Goal: Transaction & Acquisition: Book appointment/travel/reservation

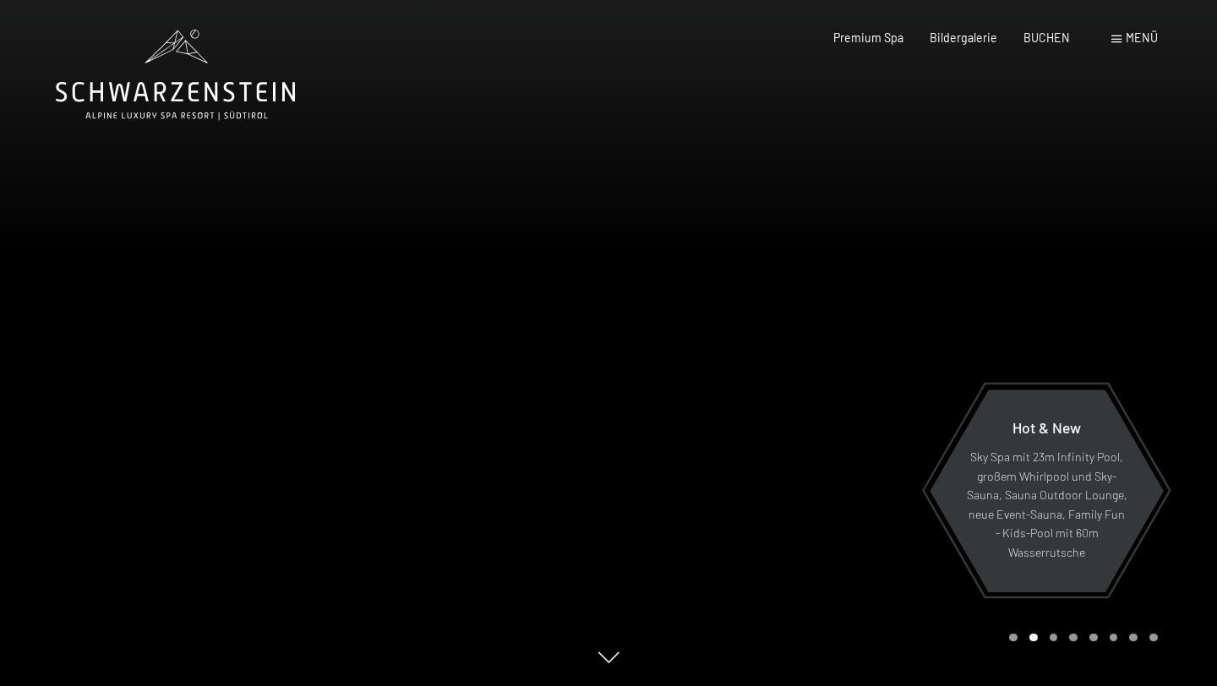
click at [1129, 46] on div "Buchen Anfragen Premium Spa Bildergalerie BUCHEN Menü DE IT EN Gutschein Bilder…" at bounding box center [969, 38] width 376 height 17
click at [1129, 44] on span "Menü" at bounding box center [1142, 37] width 32 height 14
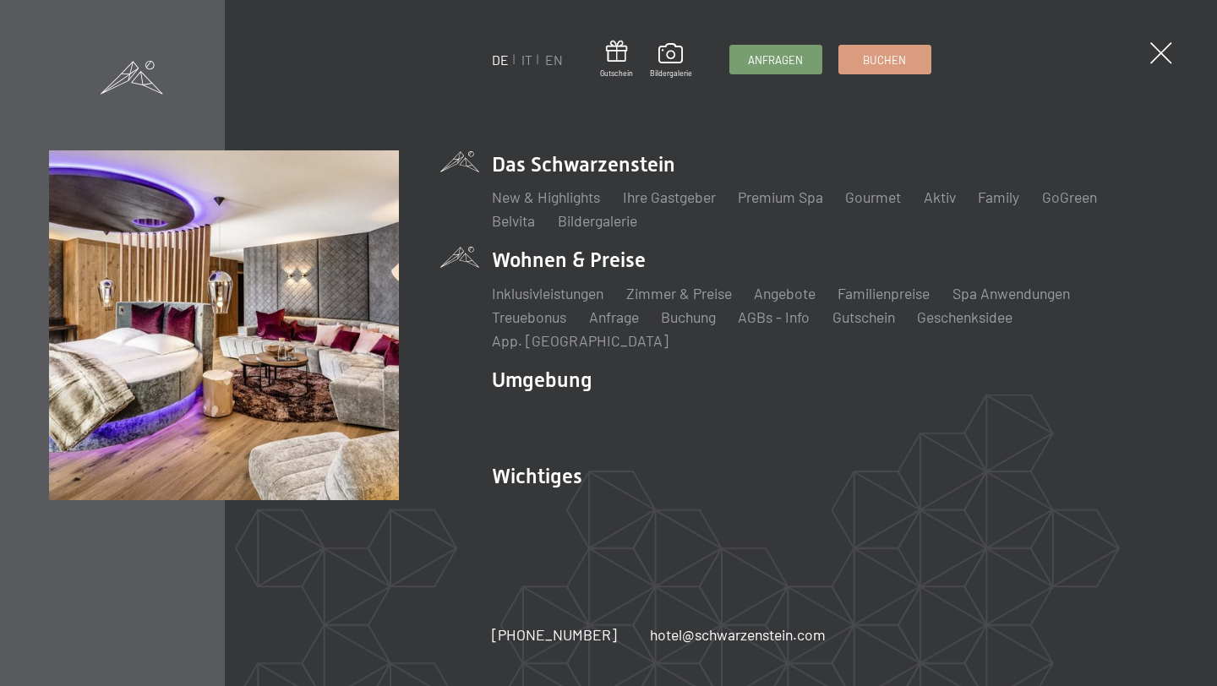
click at [585, 274] on li "Wohnen & Preise Inklusivleistungen [PERSON_NAME] & Preise Liste Angebote Liste …" at bounding box center [830, 298] width 676 height 105
click at [554, 267] on li "Wohnen & Preise Inklusivleistungen [PERSON_NAME] & Preise Liste Angebote Liste …" at bounding box center [830, 298] width 676 height 105
click at [687, 303] on link "Zimmer & Preise" at bounding box center [679, 293] width 106 height 19
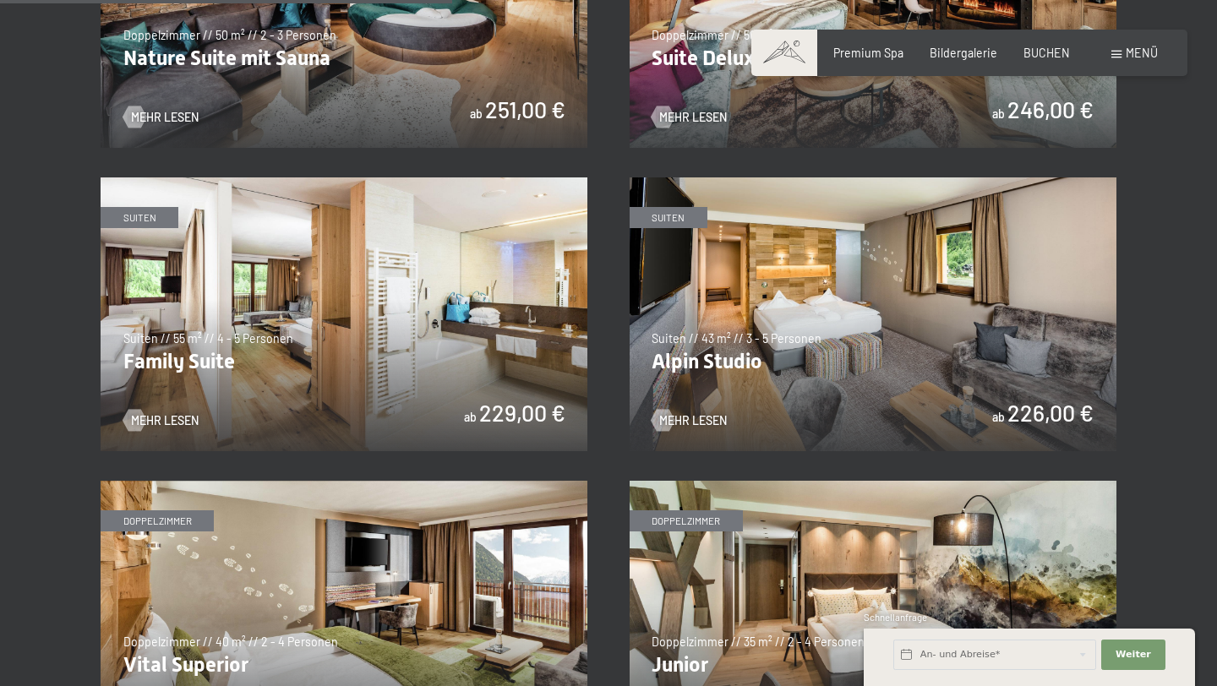
scroll to position [1729, 0]
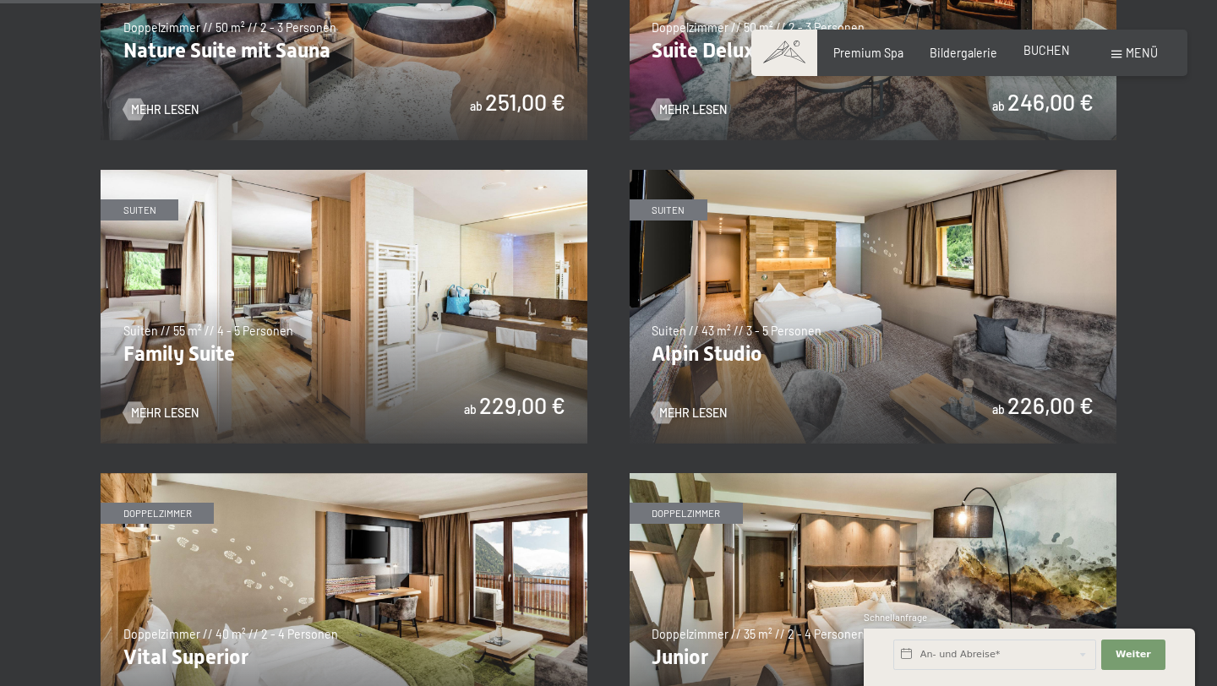
click at [1057, 51] on span "BUCHEN" at bounding box center [1046, 50] width 46 height 14
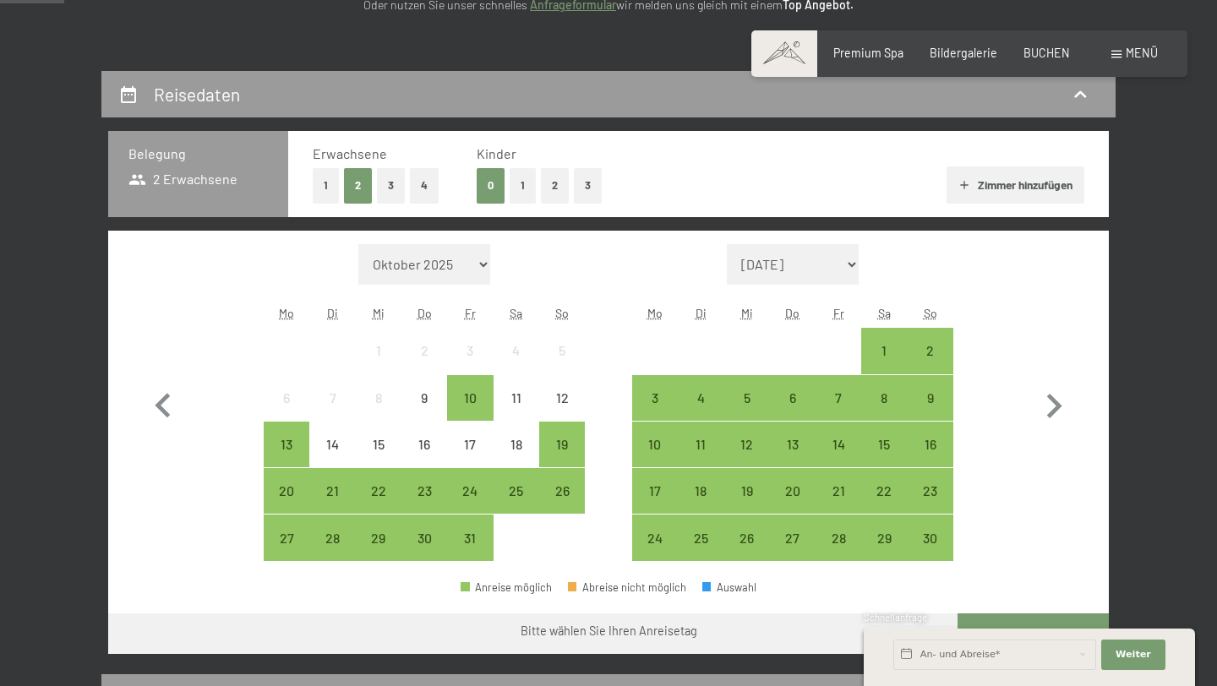
scroll to position [322, 0]
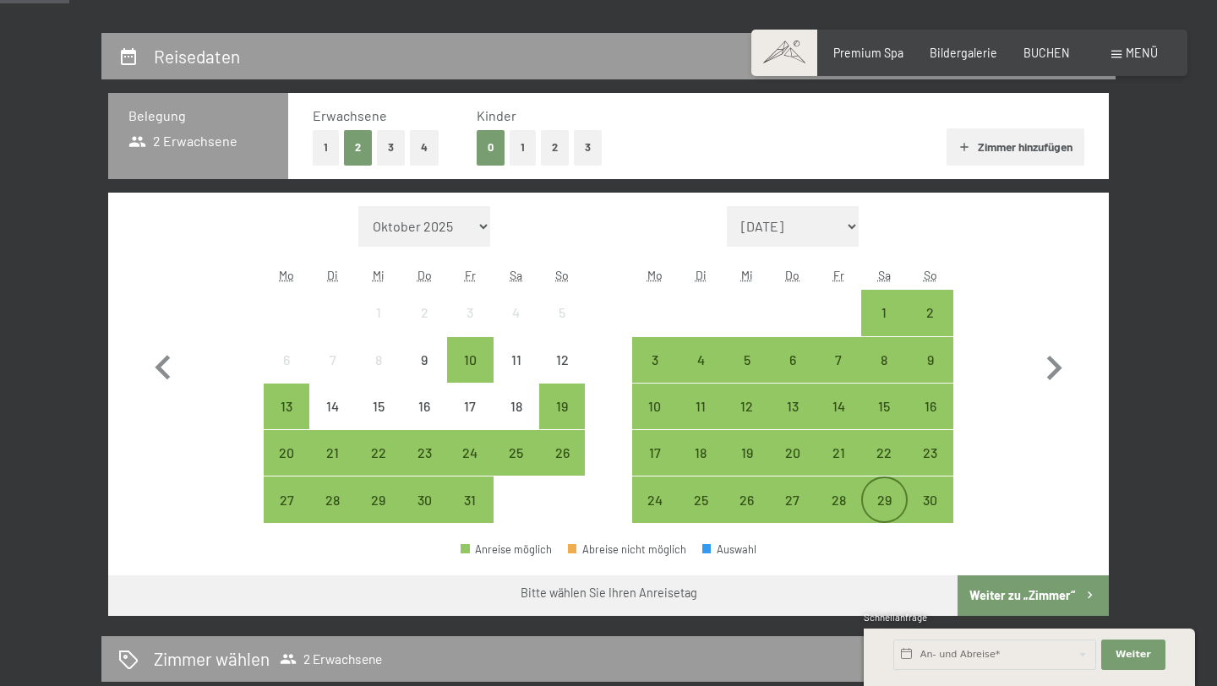
click at [886, 504] on div "29" at bounding box center [884, 514] width 42 height 42
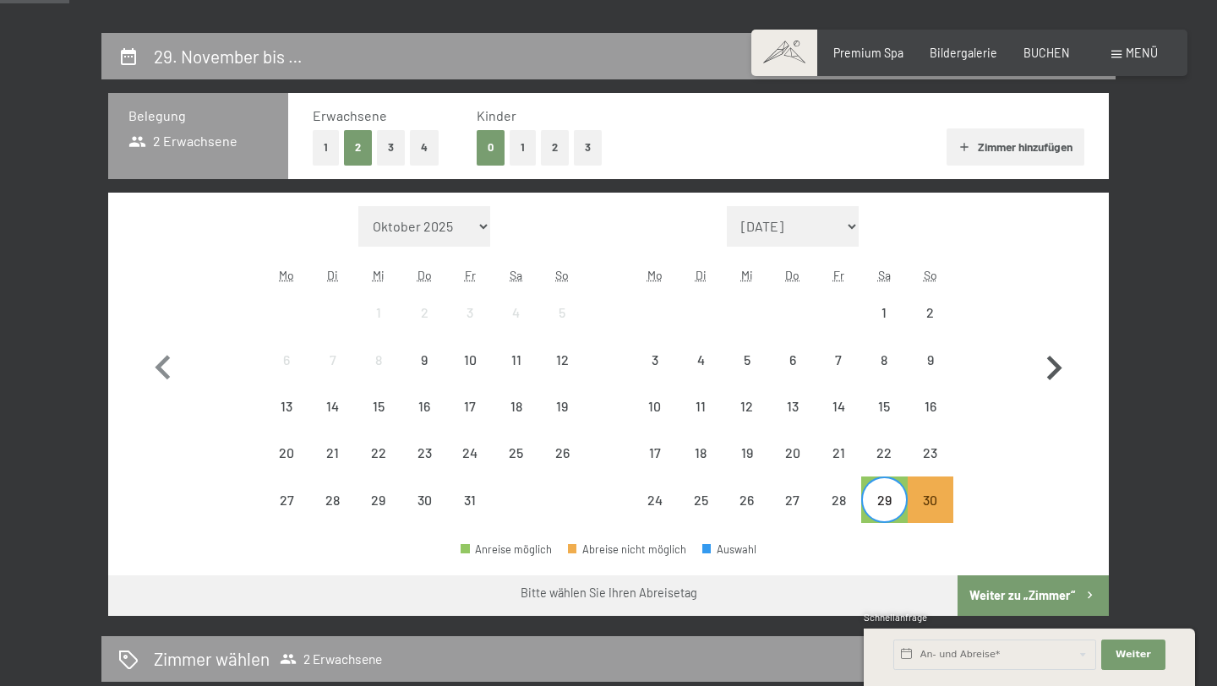
click at [1060, 368] on icon "button" at bounding box center [1054, 368] width 15 height 25
select select "2025-11-01"
select select "2025-12-01"
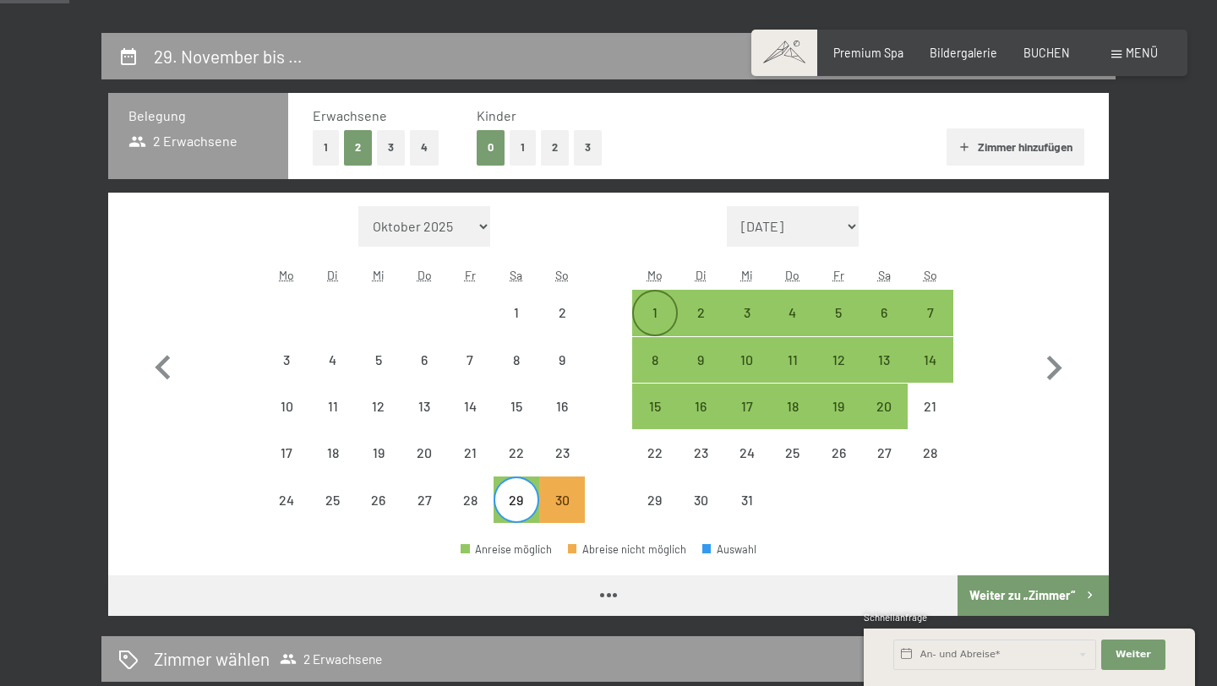
click at [654, 312] on div "1" at bounding box center [655, 327] width 42 height 42
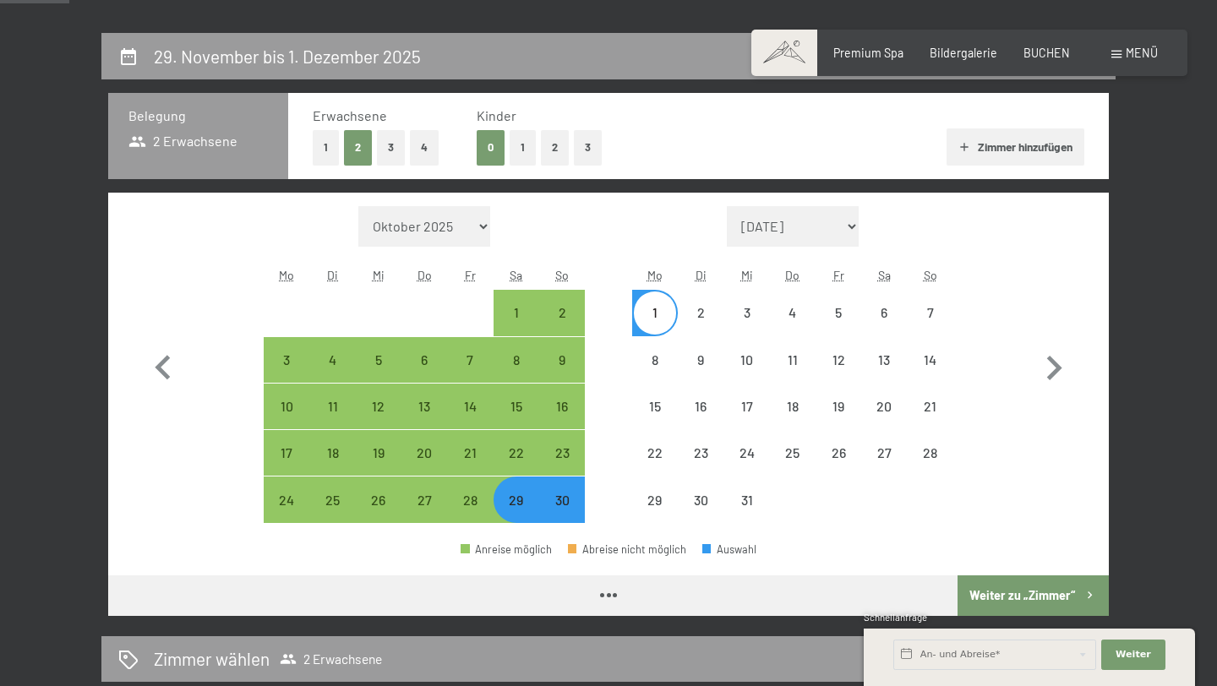
select select "2025-11-01"
select select "2025-12-01"
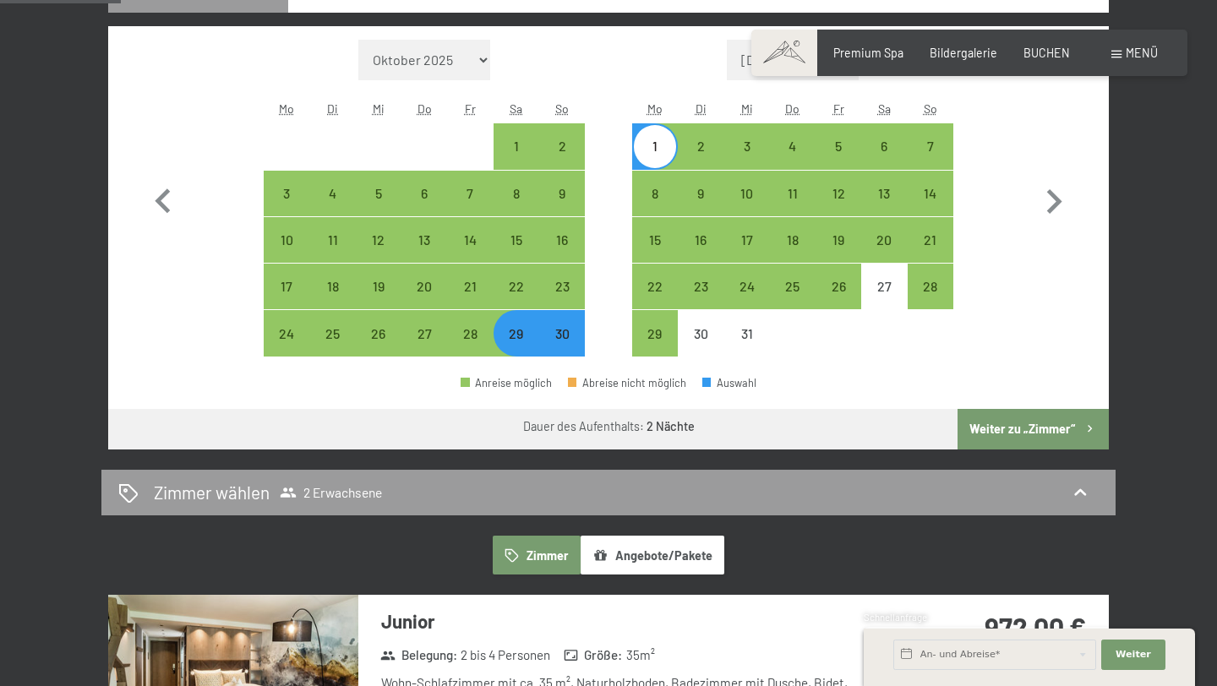
click at [1022, 425] on button "Weiter zu „Zimmer“" at bounding box center [1032, 429] width 151 height 41
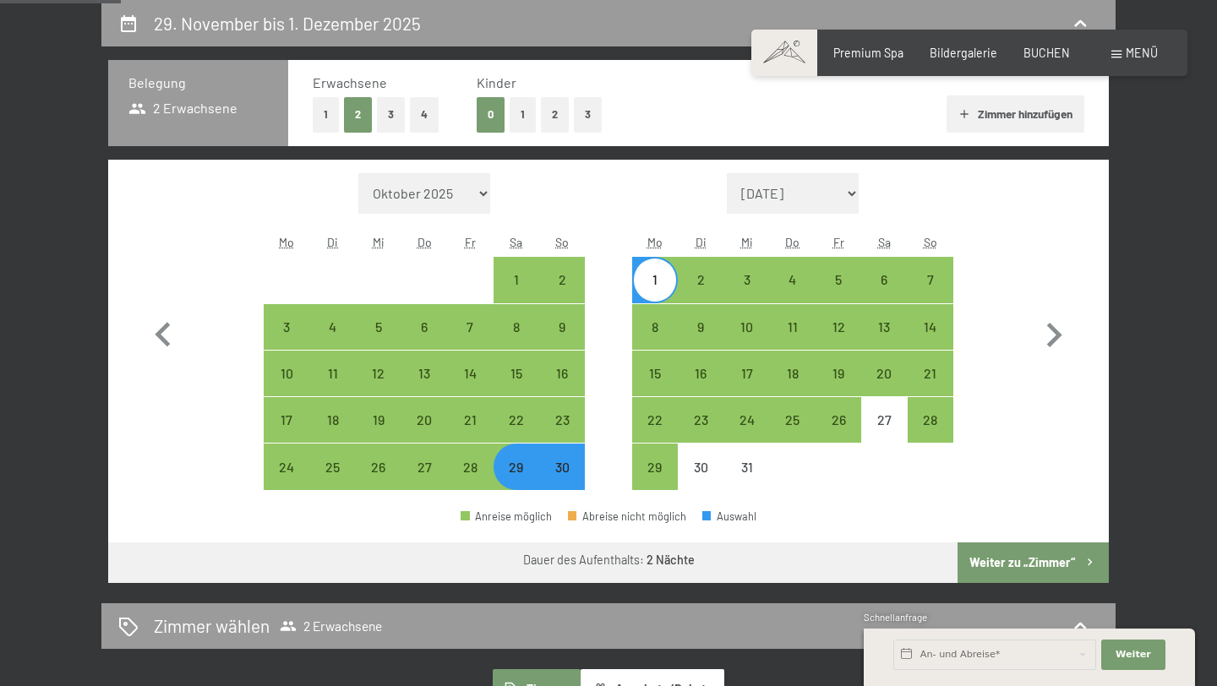
select select "2025-11-01"
select select "2025-12-01"
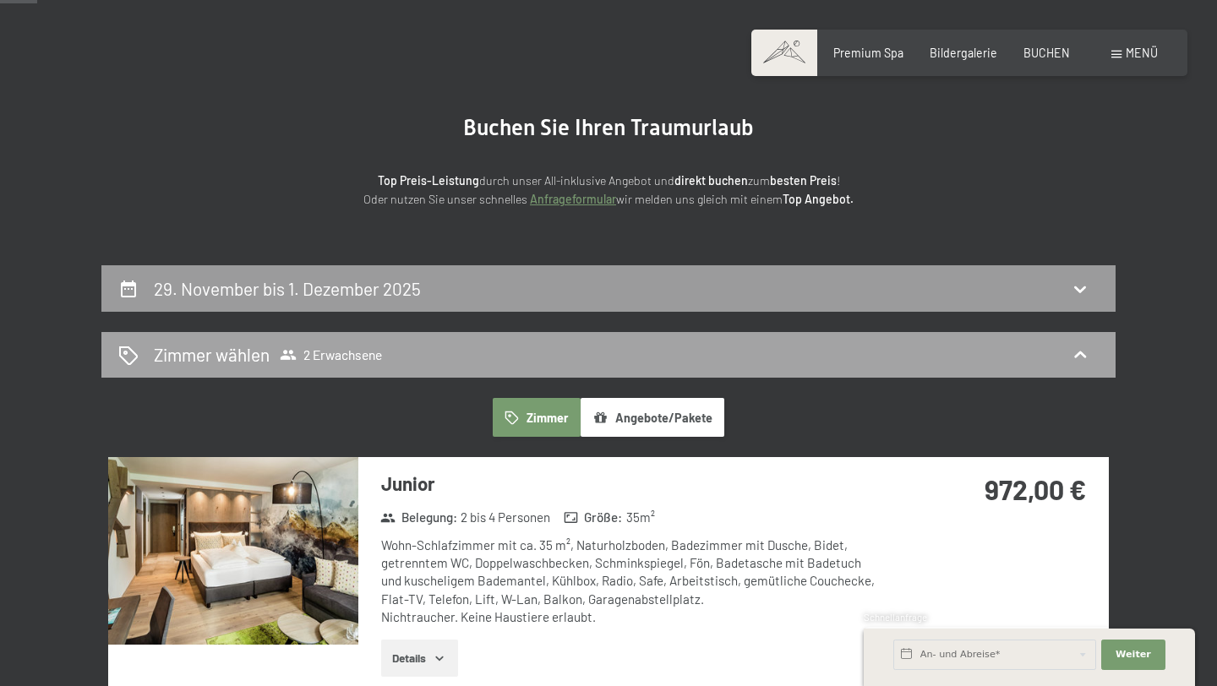
scroll to position [137, 0]
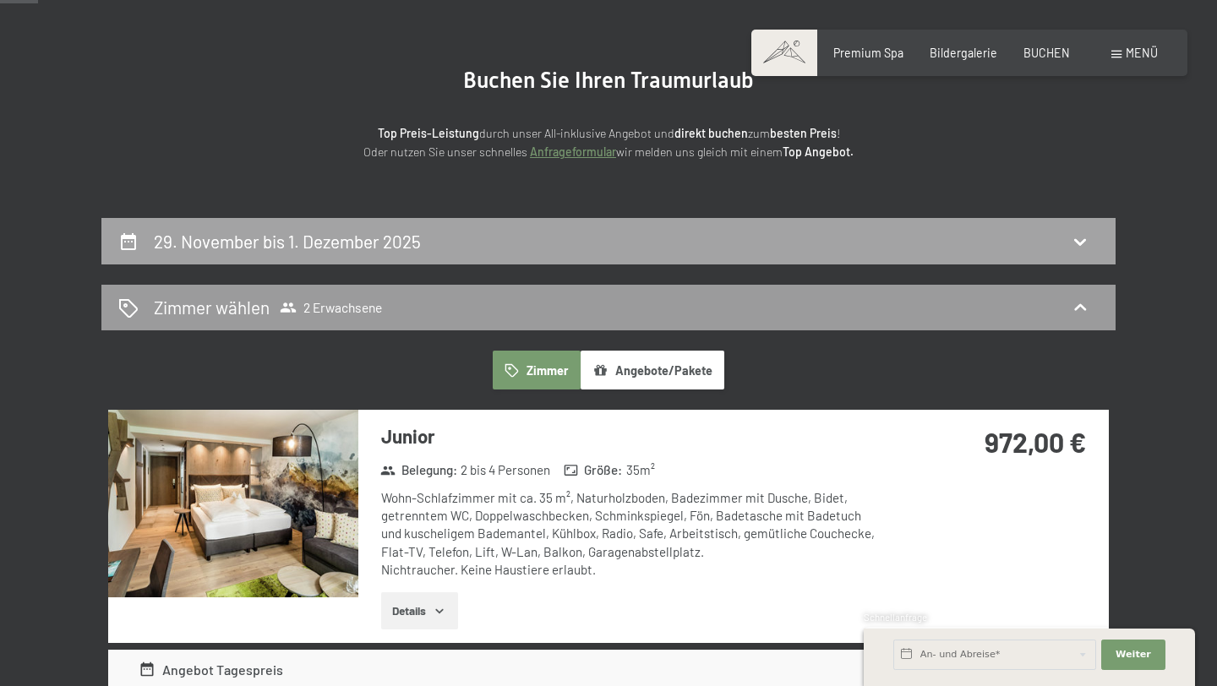
click at [664, 234] on div "29. November bis 1. Dezember 2025" at bounding box center [608, 241] width 980 height 25
select select "2025-11-01"
select select "2025-12-01"
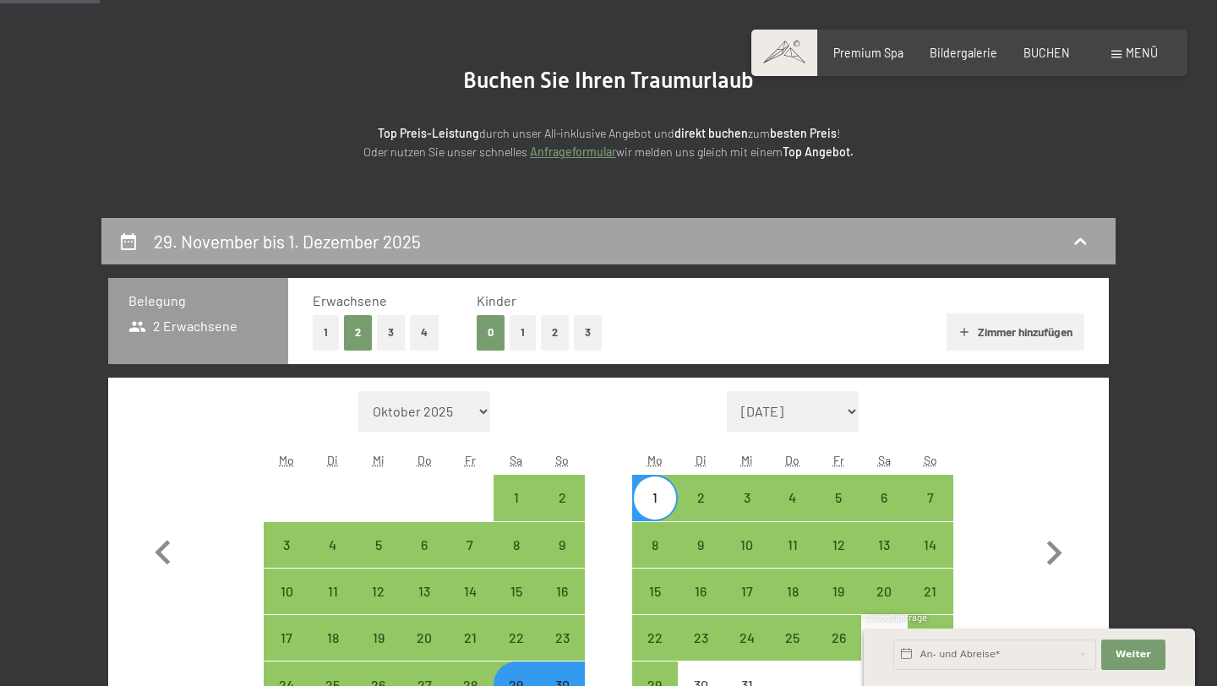
scroll to position [355, 0]
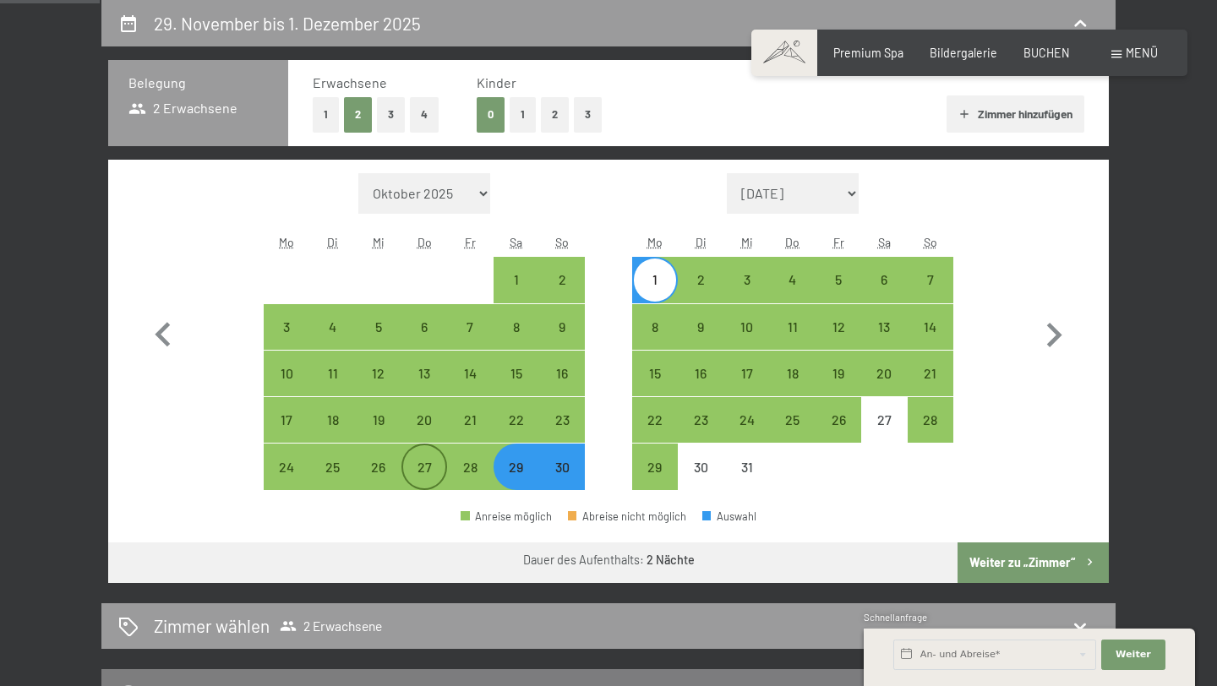
click at [432, 477] on div "27" at bounding box center [424, 482] width 42 height 42
select select "2025-11-01"
select select "2025-12-01"
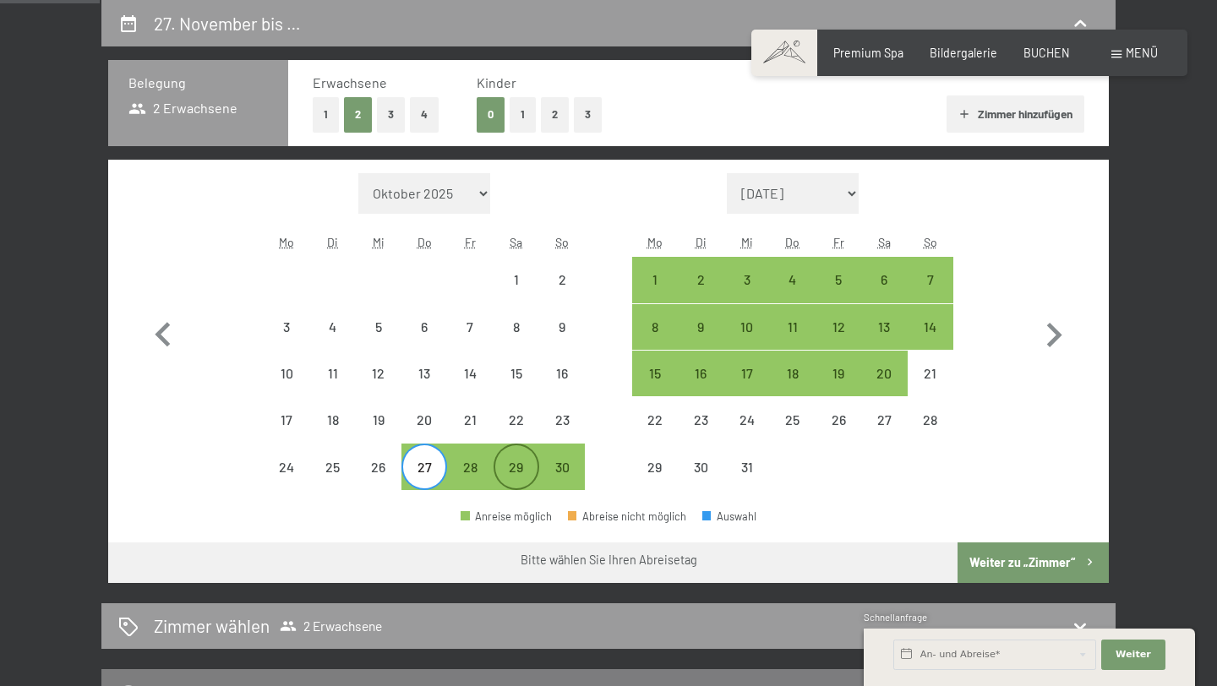
click at [519, 475] on div "29" at bounding box center [516, 482] width 42 height 42
select select "2025-11-01"
select select "2025-12-01"
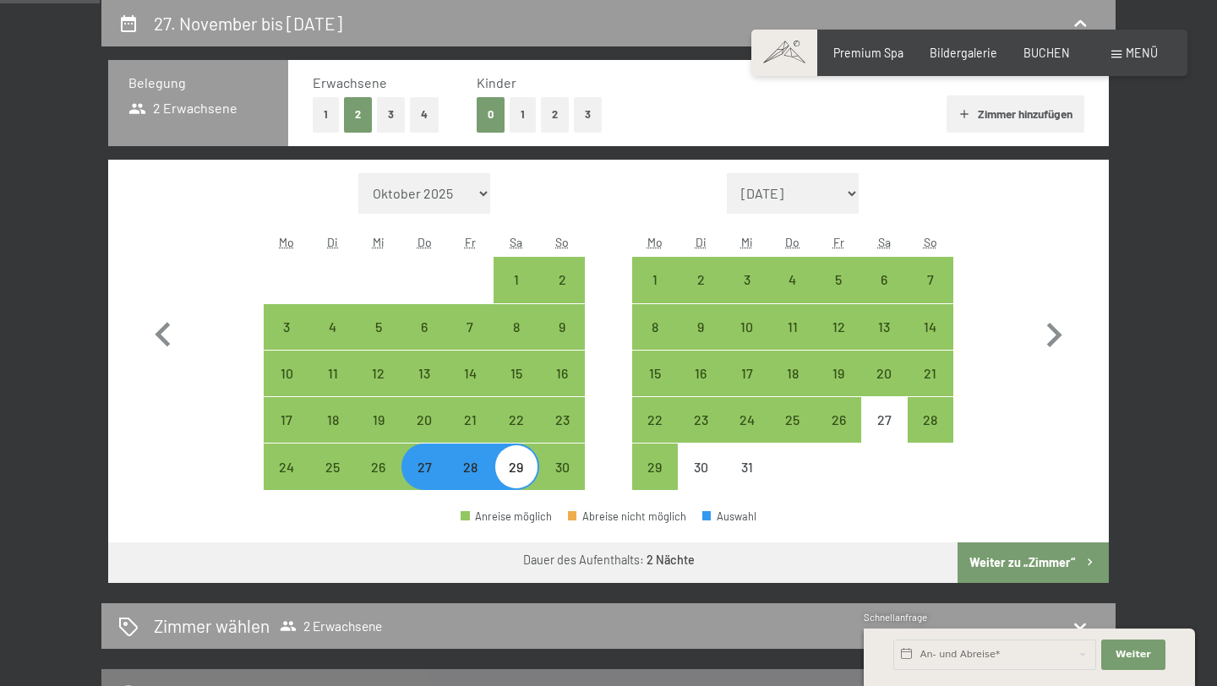
click at [1028, 559] on button "Weiter zu „Zimmer“" at bounding box center [1032, 562] width 151 height 41
select select "2025-11-01"
select select "2025-12-01"
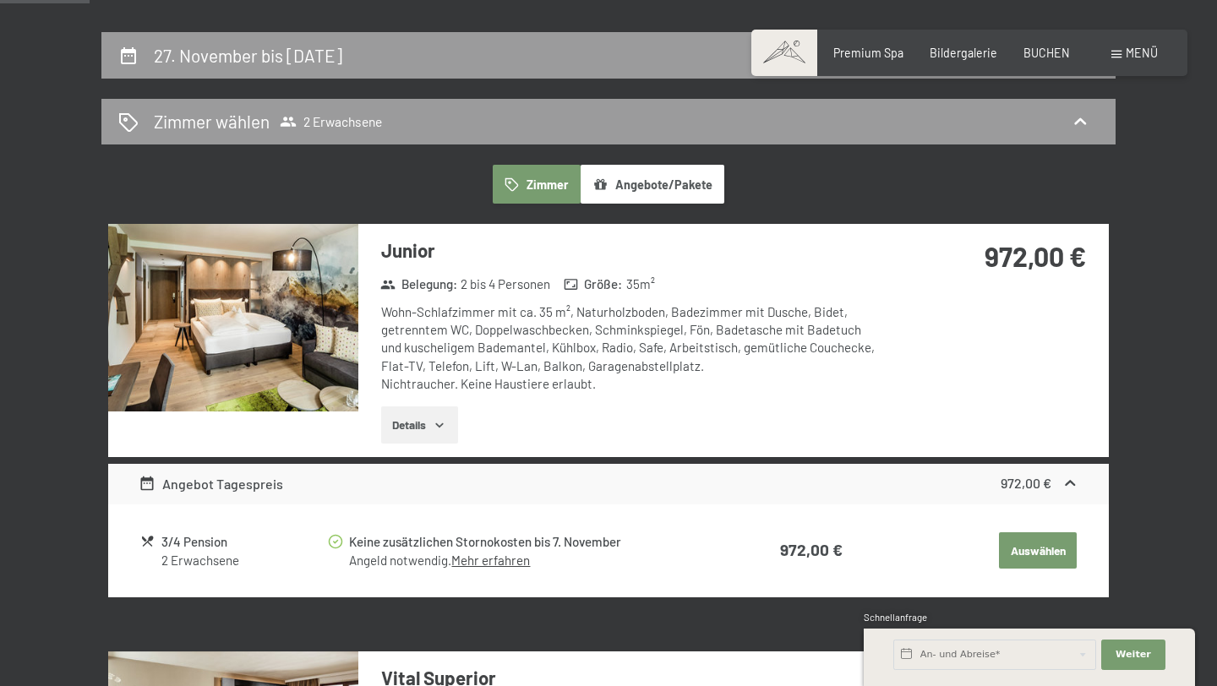
scroll to position [321, 0]
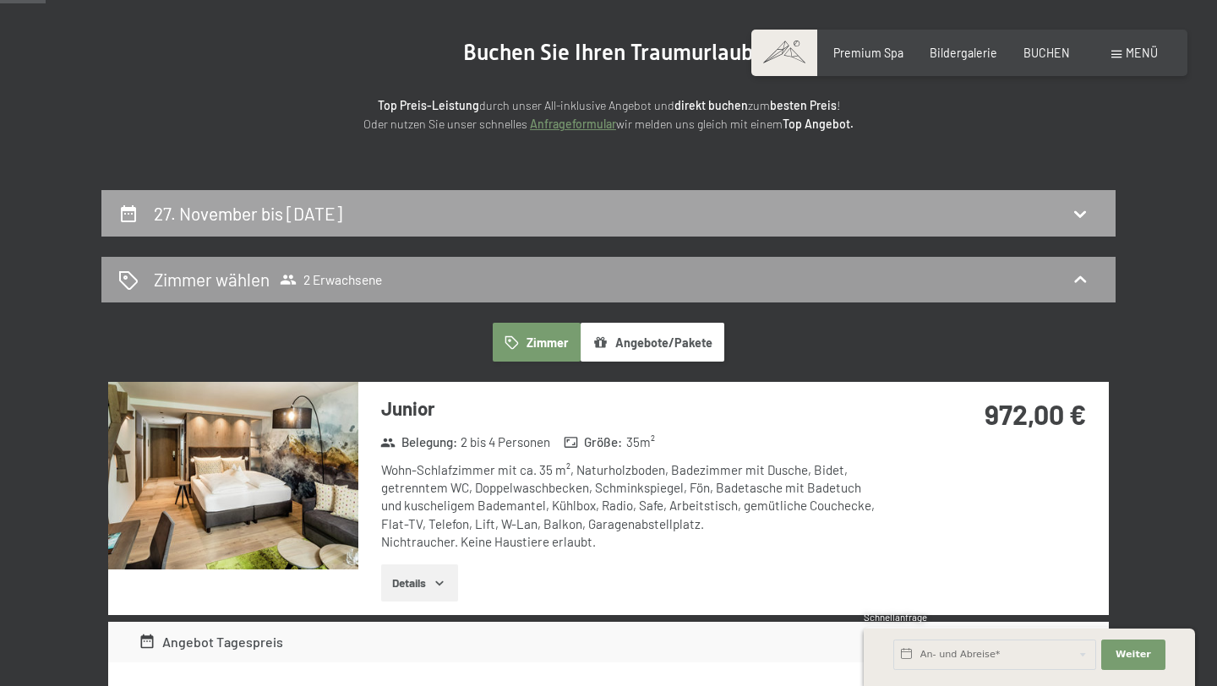
click at [607, 206] on div "27. November bis 29. November 2025" at bounding box center [608, 213] width 980 height 25
select select "2025-11-01"
select select "2025-12-01"
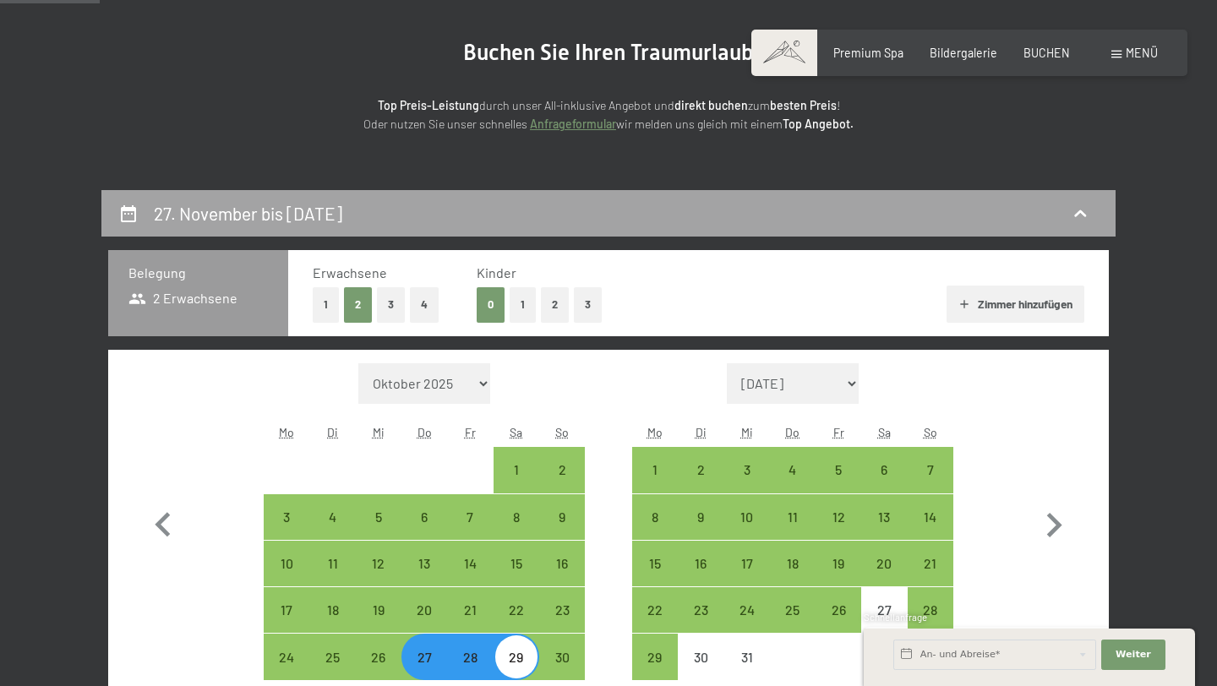
scroll to position [355, 0]
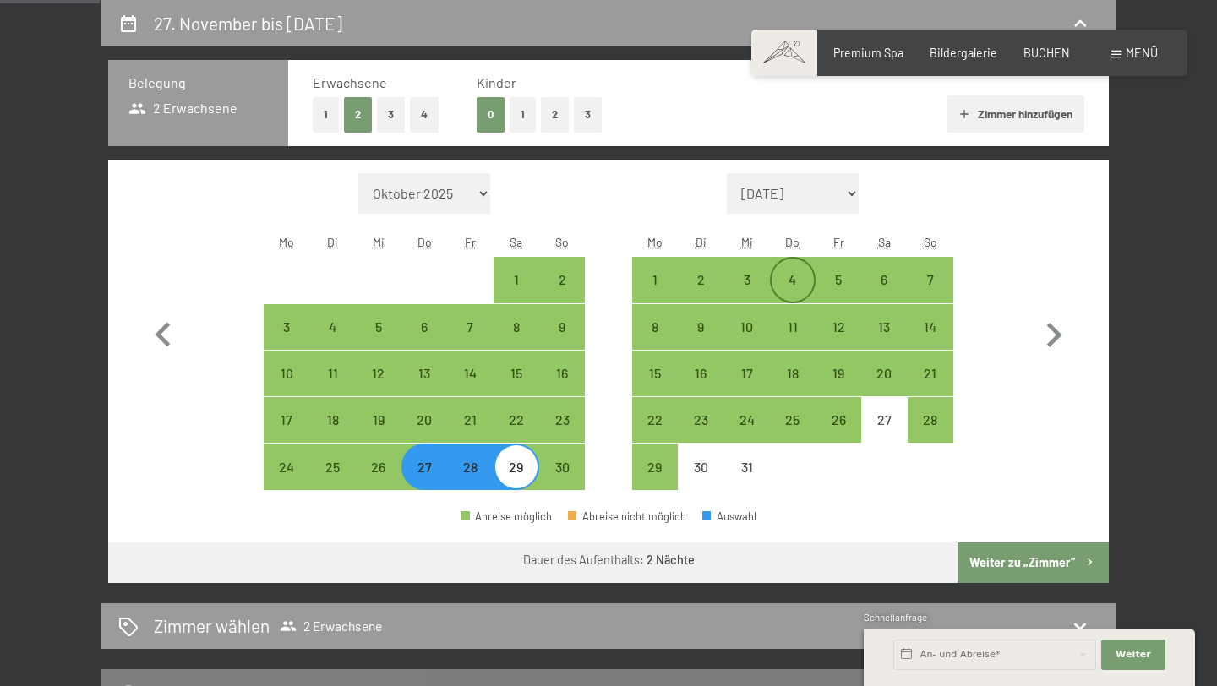
click at [798, 285] on div "4" at bounding box center [792, 294] width 42 height 42
select select "2025-11-01"
select select "2025-12-01"
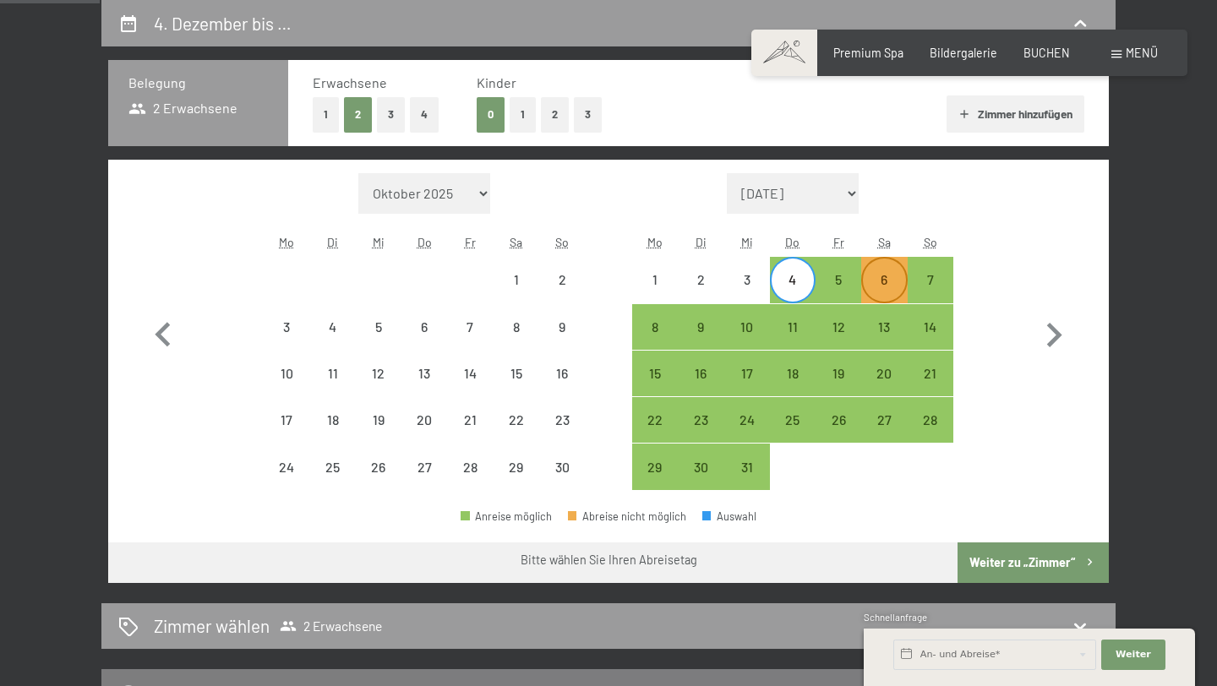
click at [872, 280] on div "6" at bounding box center [884, 294] width 42 height 42
select select "2025-11-01"
select select "2025-12-01"
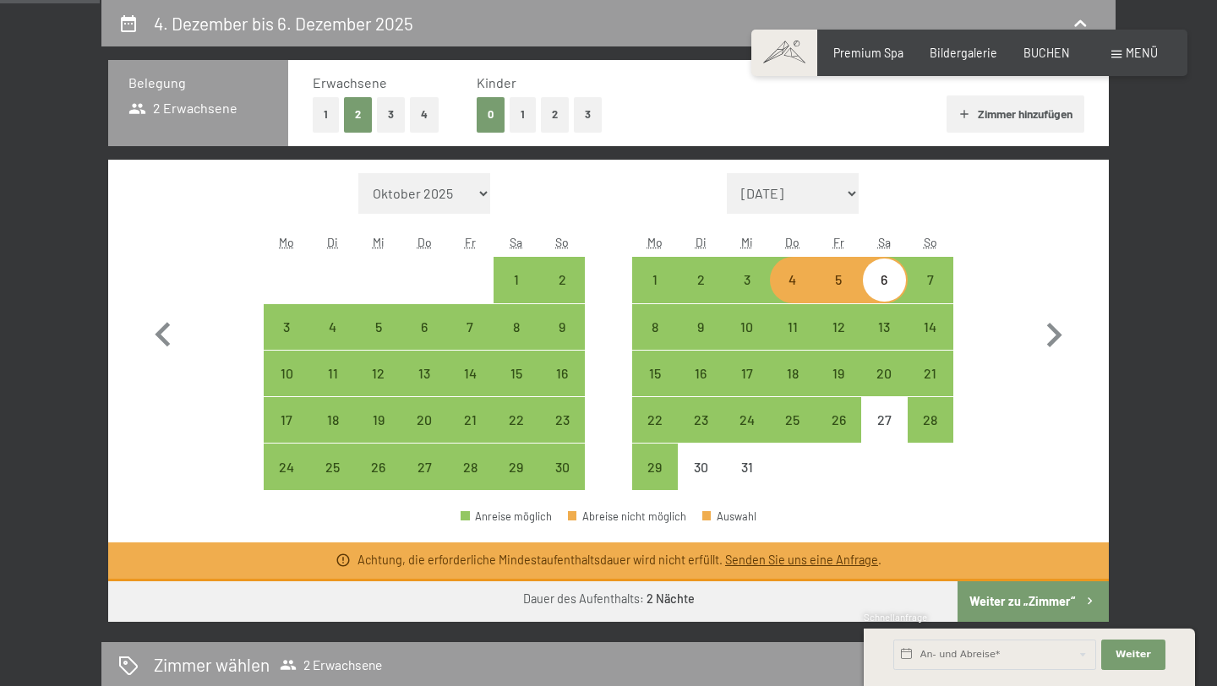
click at [401, 481] on div "27" at bounding box center [424, 467] width 46 height 46
select select "2025-11-01"
select select "2025-12-01"
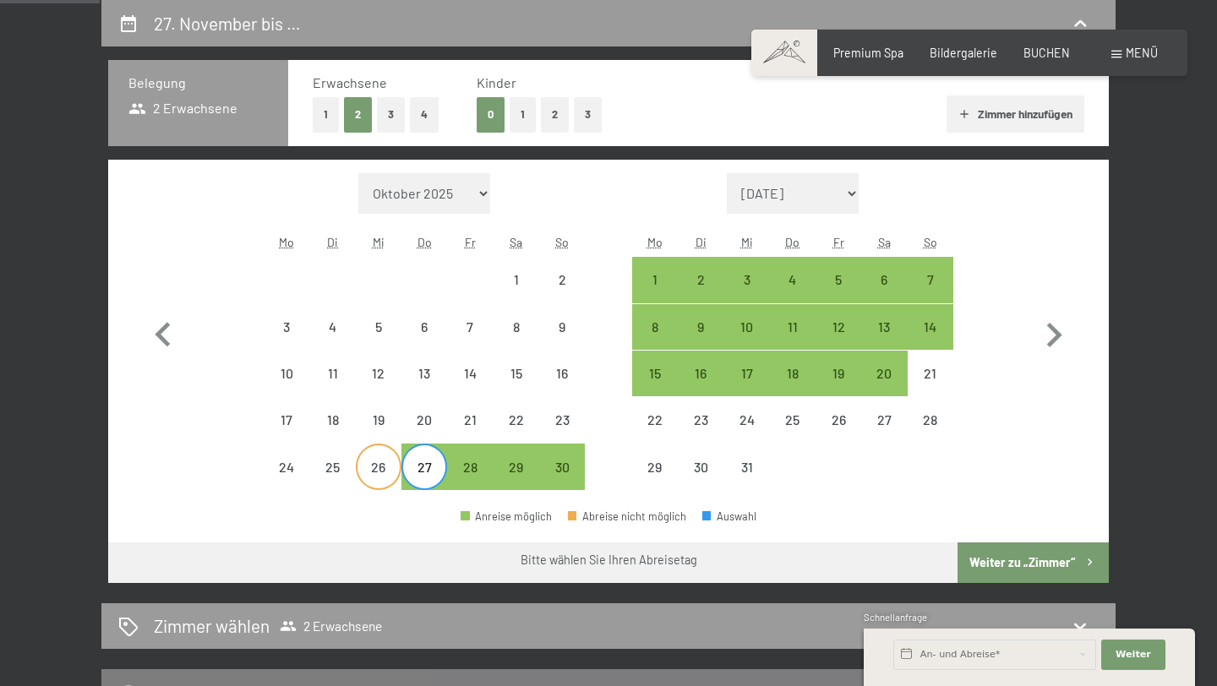
click at [389, 473] on div "26" at bounding box center [378, 482] width 42 height 42
select select "2025-11-01"
select select "2025-12-01"
click at [461, 471] on div "28" at bounding box center [470, 482] width 42 height 42
select select "2025-11-01"
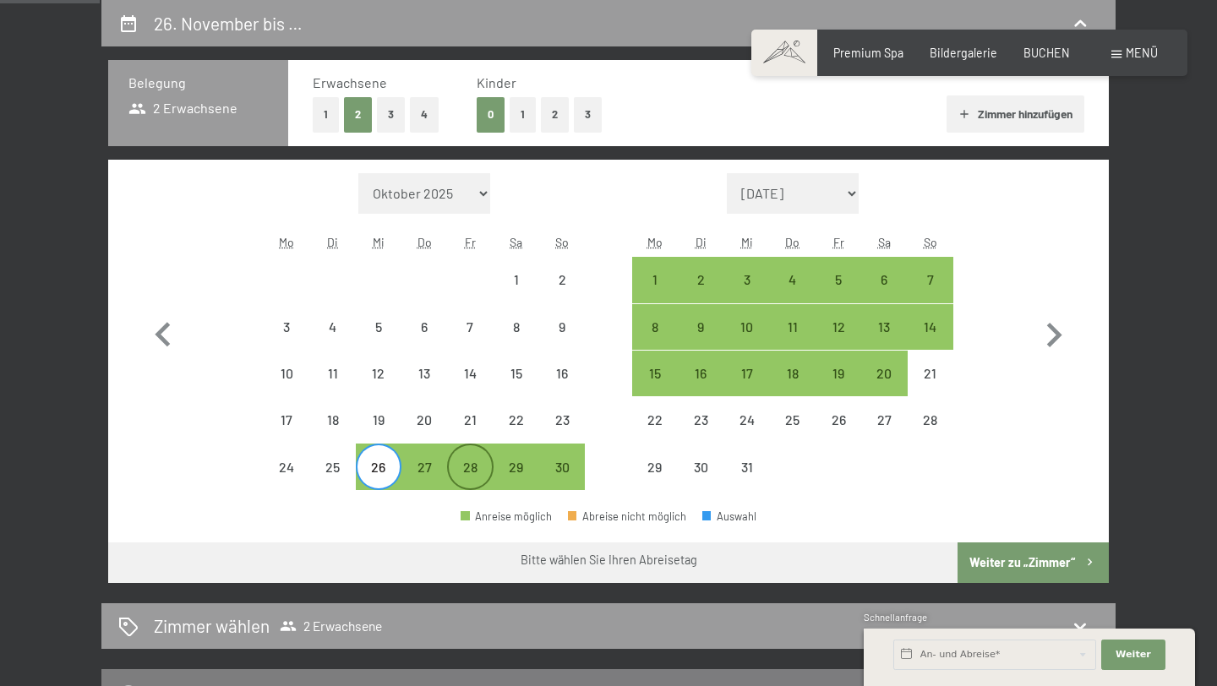
select select "2025-12-01"
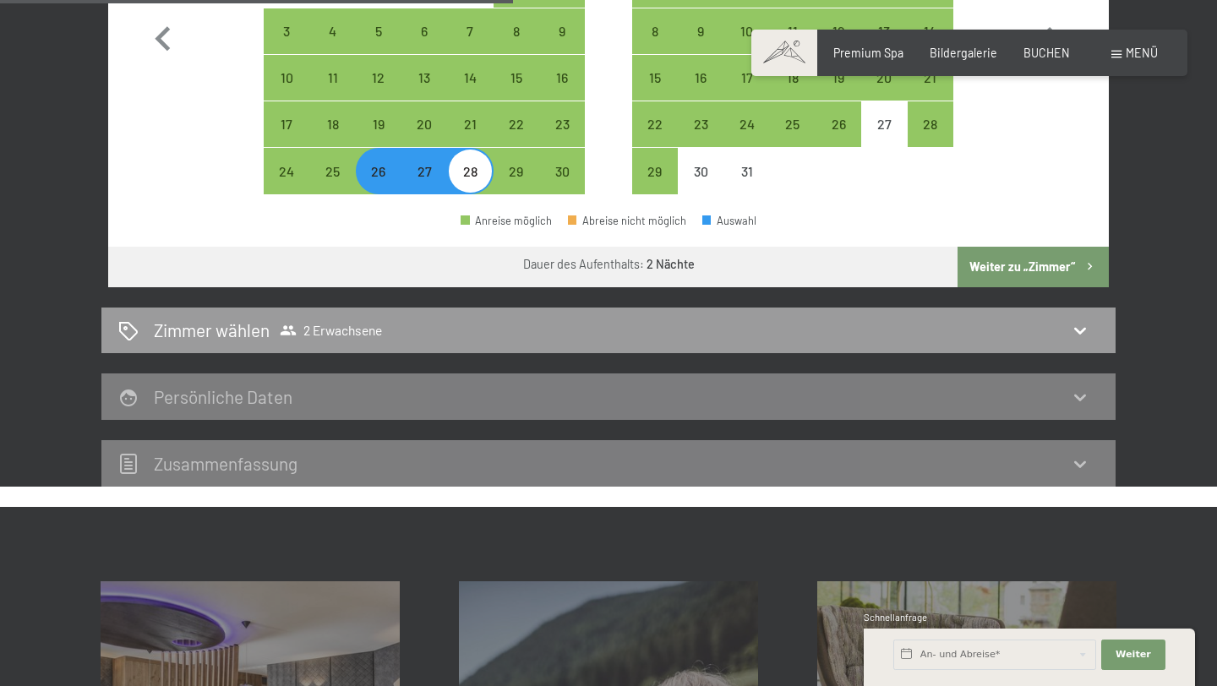
scroll to position [662, 0]
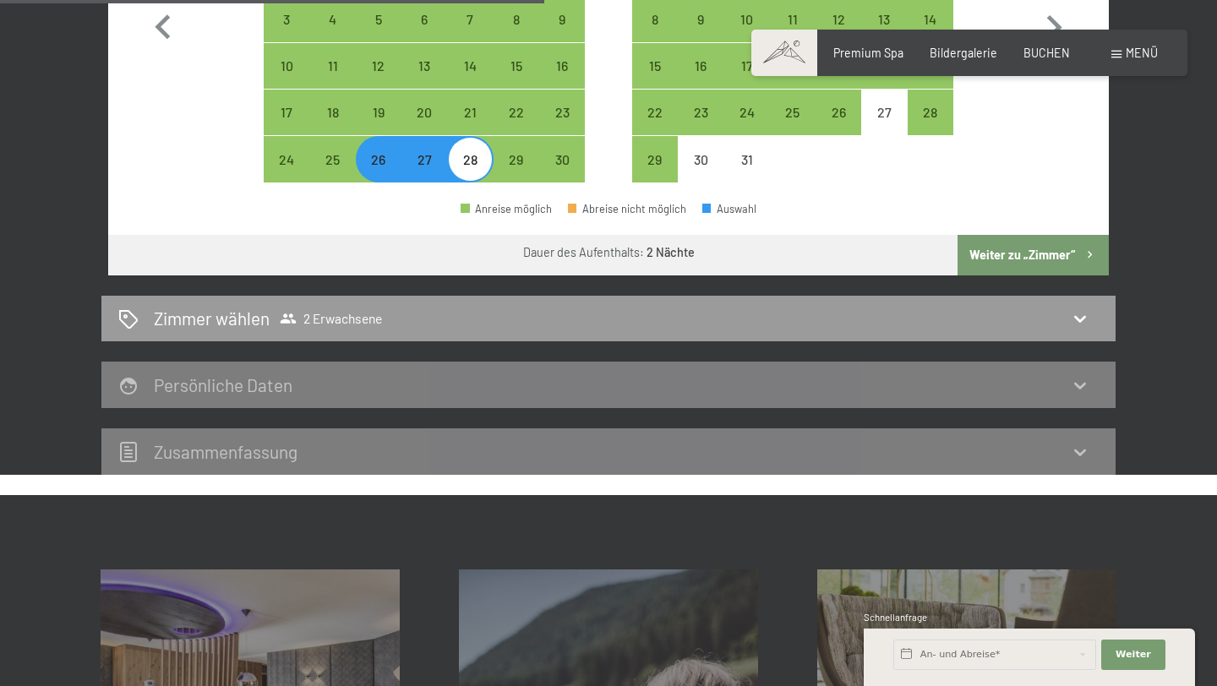
click at [1017, 264] on button "Weiter zu „Zimmer“" at bounding box center [1032, 255] width 151 height 41
select select "2025-11-01"
select select "2025-12-01"
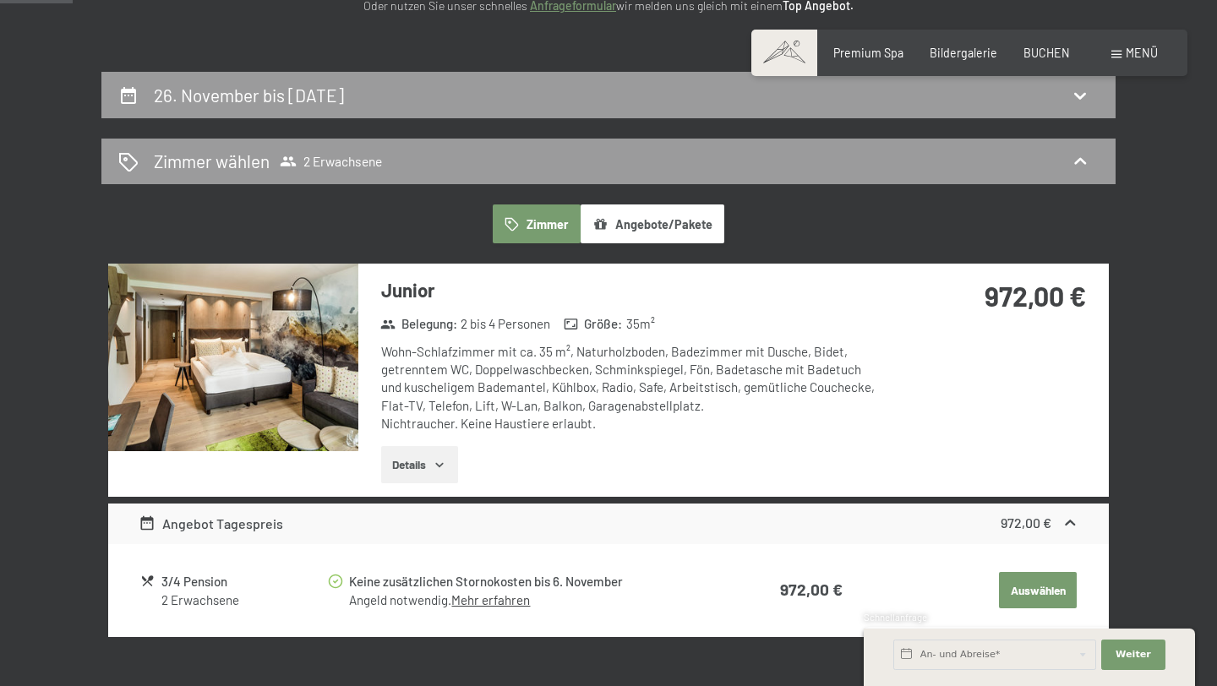
scroll to position [264, 0]
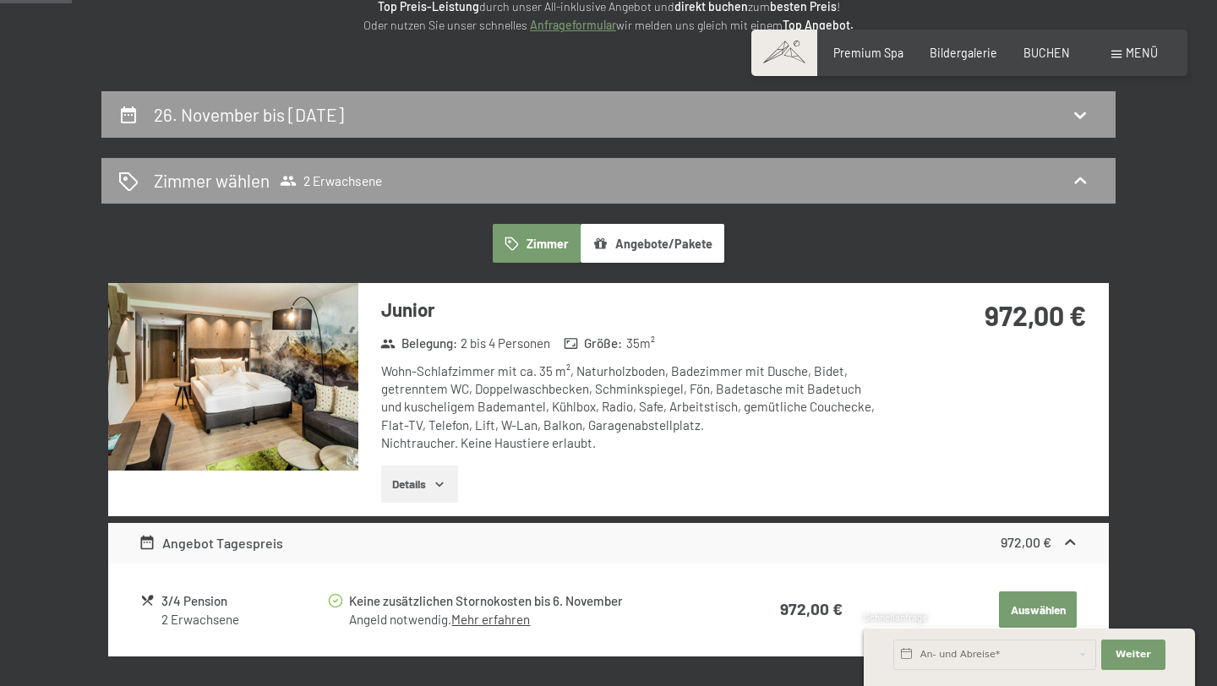
click at [567, 252] on button "Zimmer" at bounding box center [537, 243] width 88 height 39
click at [716, 130] on div "26. November bis 28. November 2025" at bounding box center [608, 114] width 1014 height 46
select select "2025-11-01"
select select "2025-12-01"
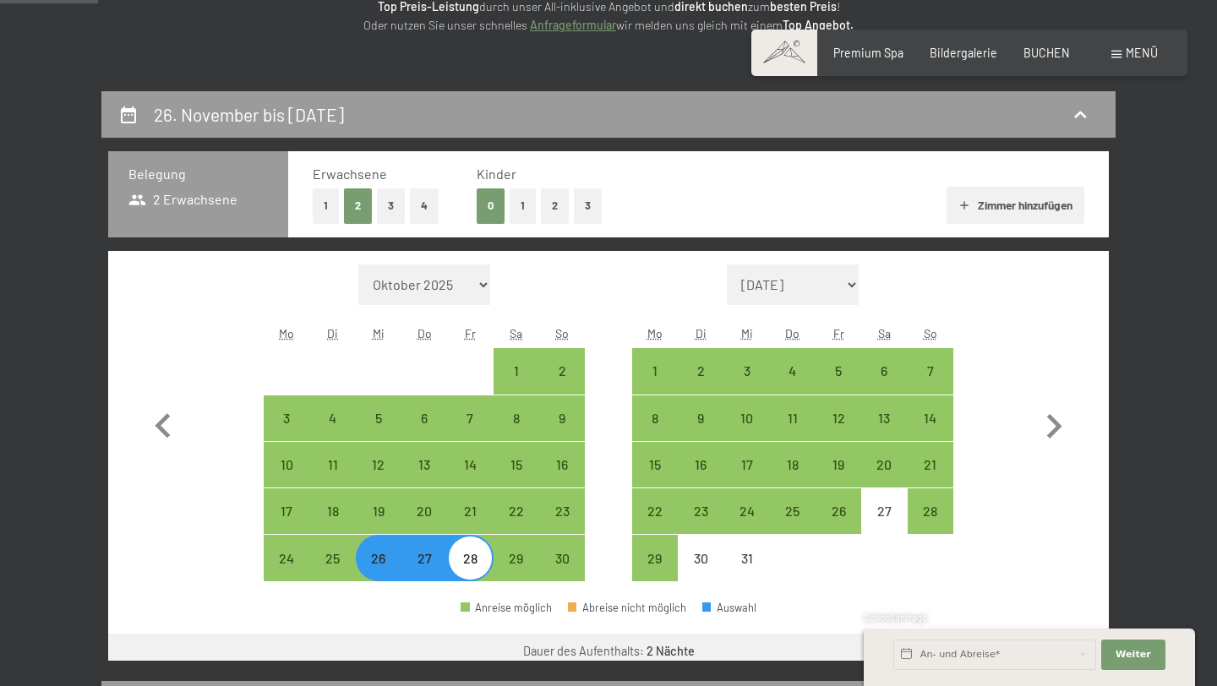
scroll to position [355, 0]
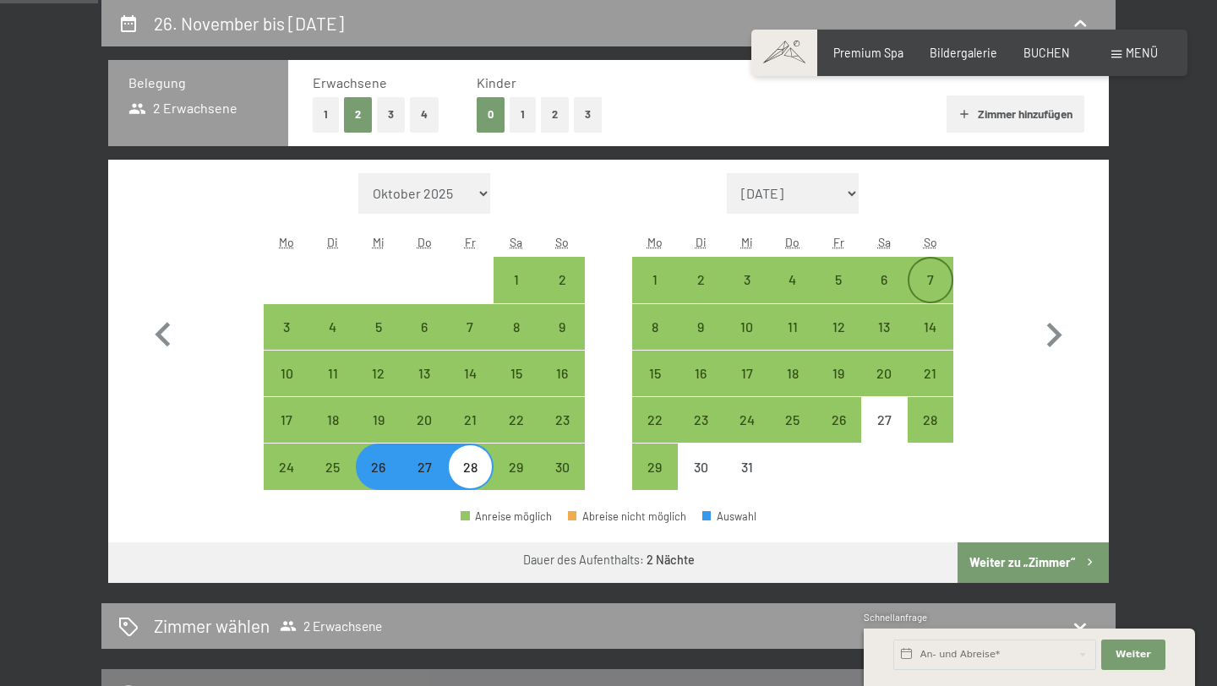
click at [931, 280] on div "7" at bounding box center [930, 294] width 42 height 42
select select "2025-11-01"
select select "2025-12-01"
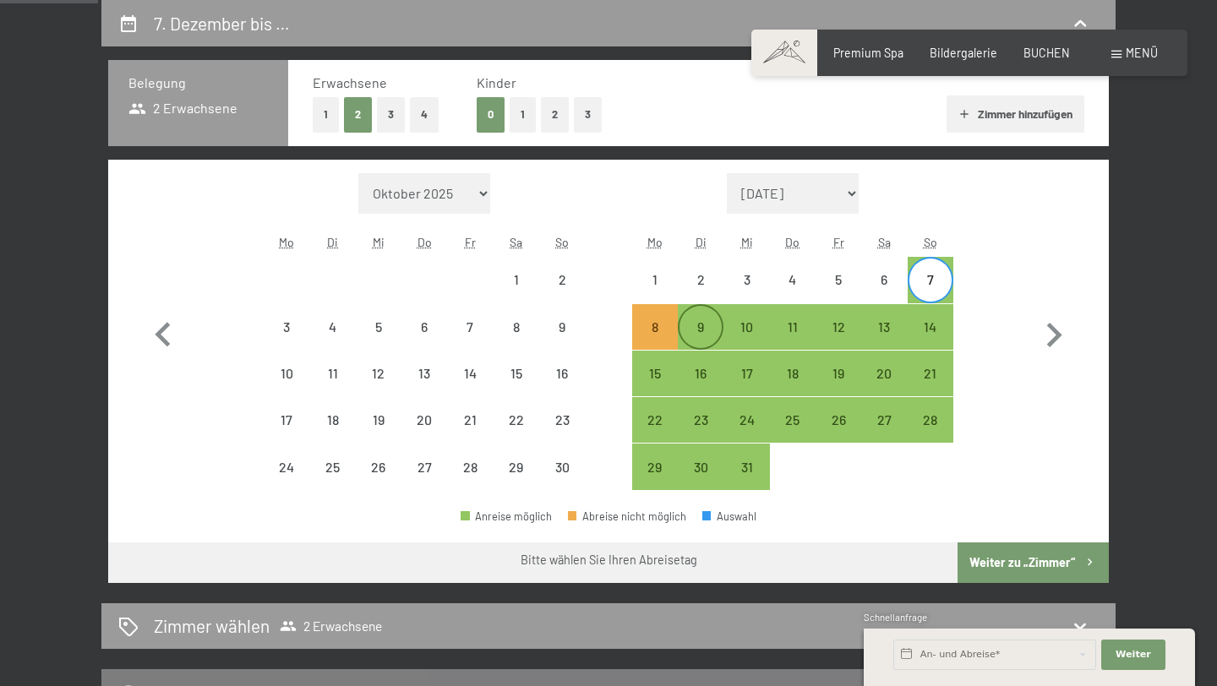
click at [706, 336] on div "9" at bounding box center [700, 341] width 42 height 42
select select "2025-11-01"
select select "2025-12-01"
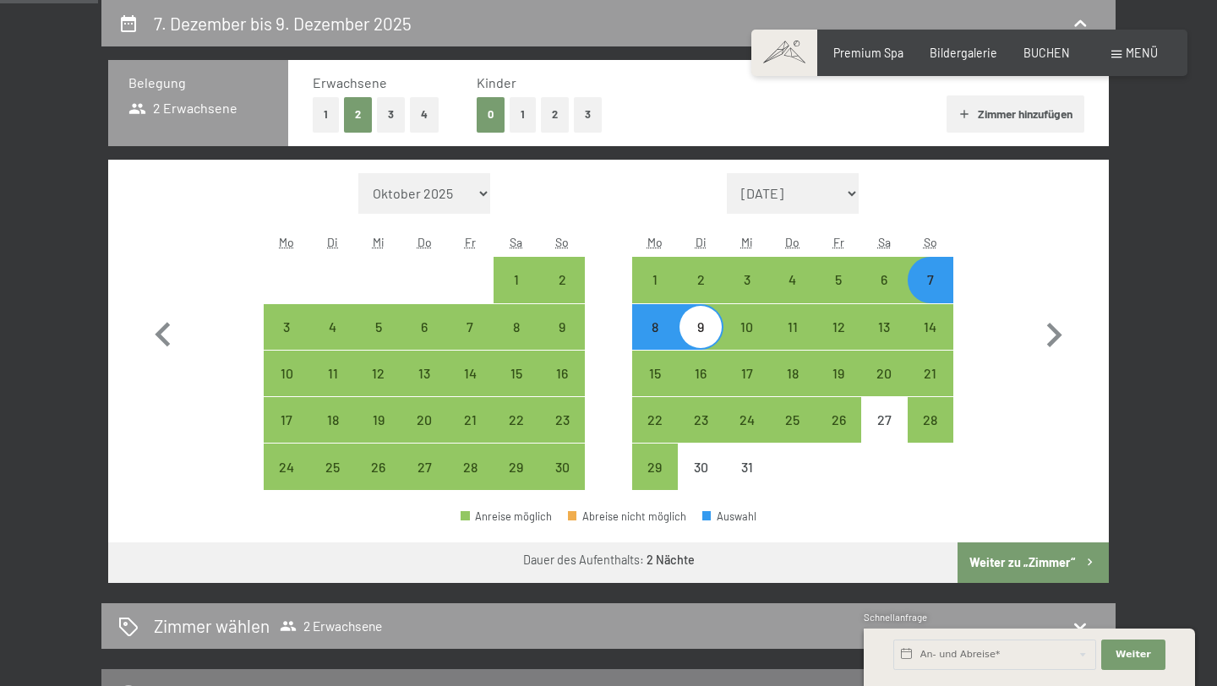
click at [992, 553] on button "Weiter zu „Zimmer“" at bounding box center [1032, 562] width 151 height 41
select select "2025-11-01"
select select "2025-12-01"
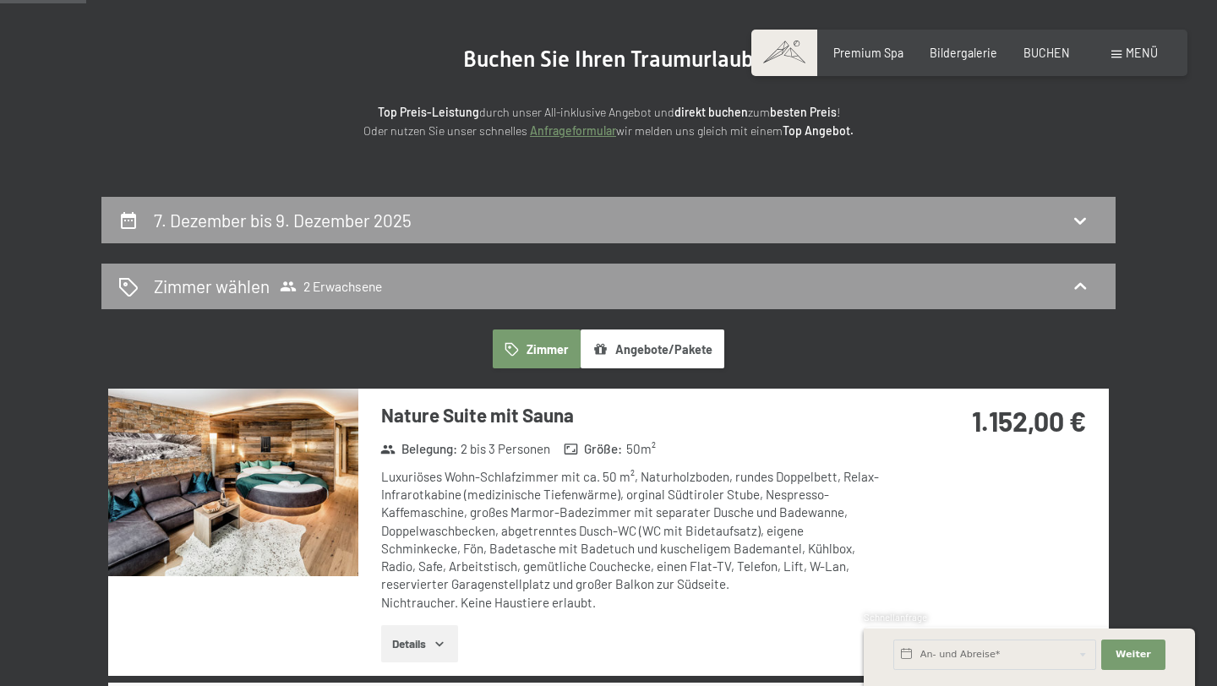
scroll to position [178, 0]
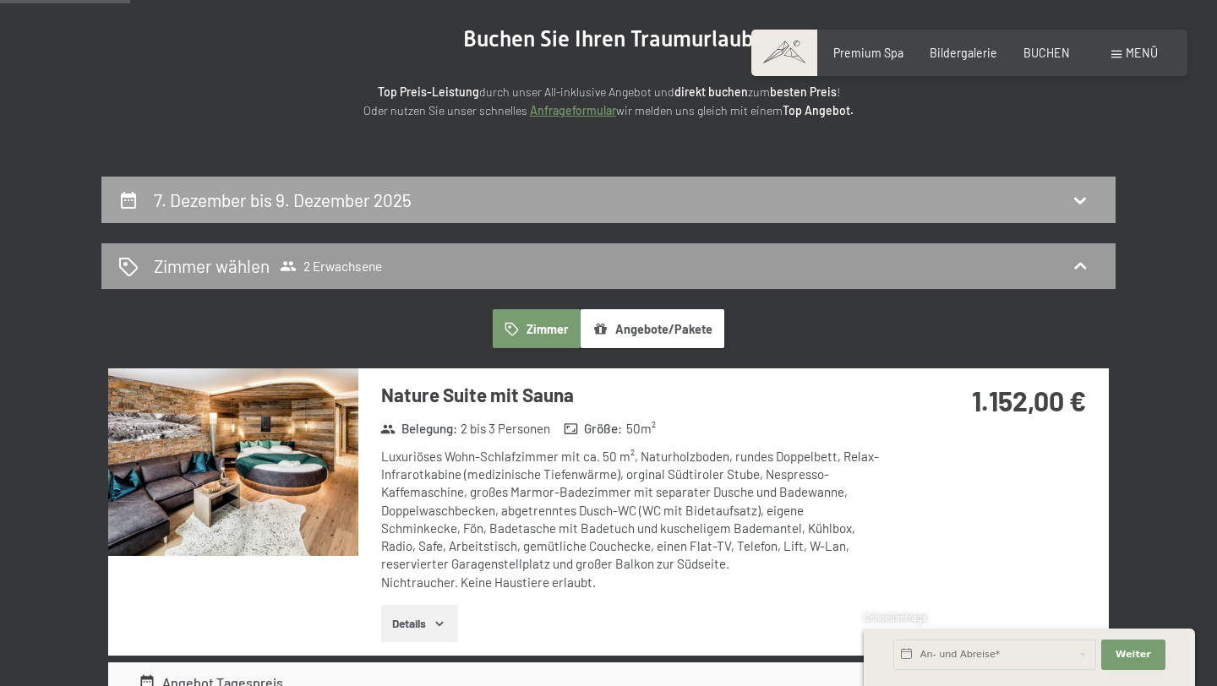
click at [951, 206] on div "7. Dezember bis 9. Dezember 2025" at bounding box center [608, 200] width 980 height 25
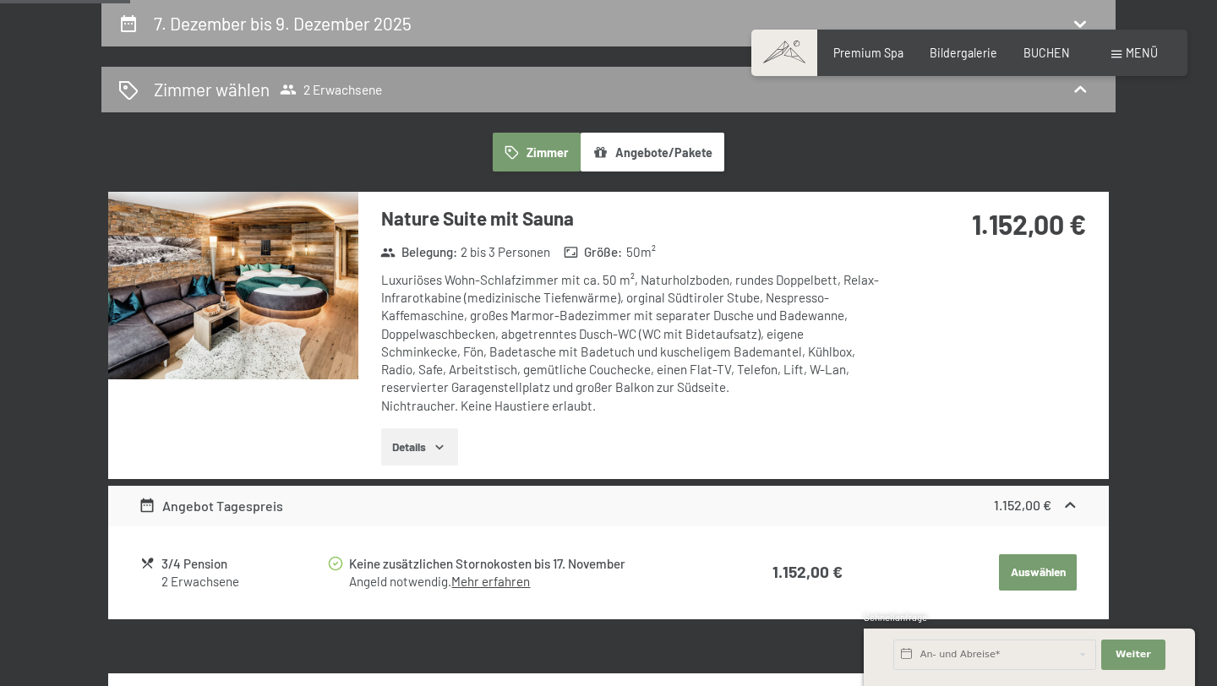
select select "2025-11-01"
select select "2025-12-01"
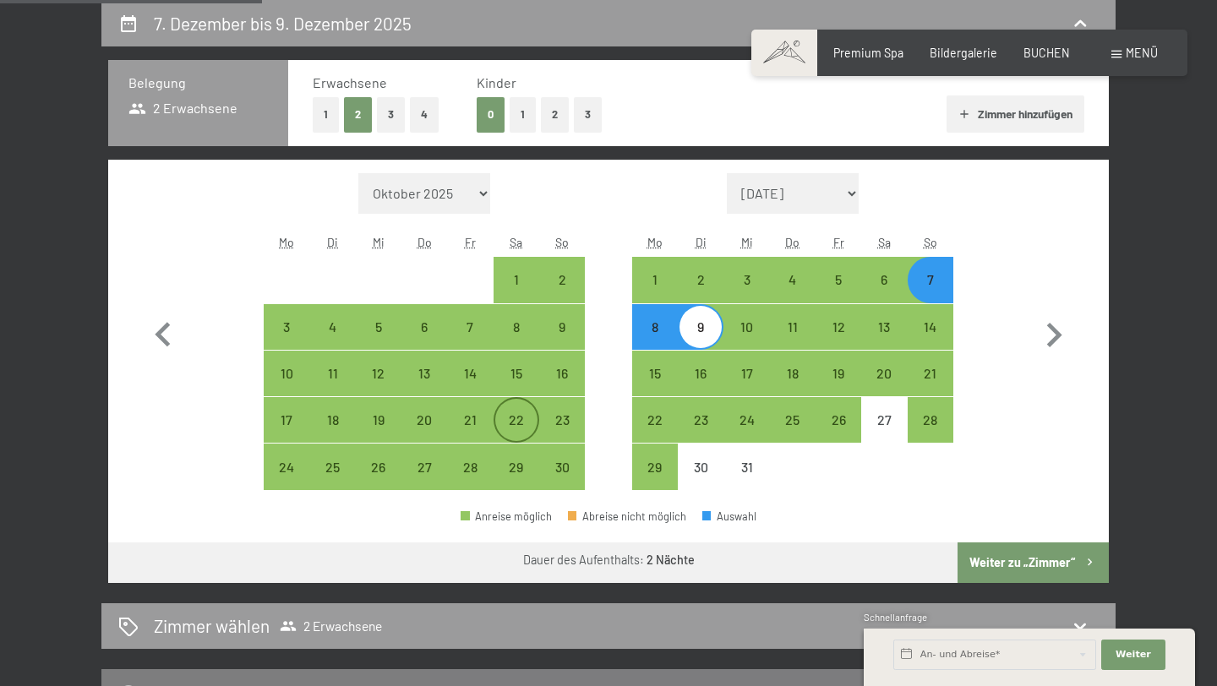
click at [512, 417] on div "22" at bounding box center [516, 434] width 42 height 42
select select "2025-11-01"
select select "2025-12-01"
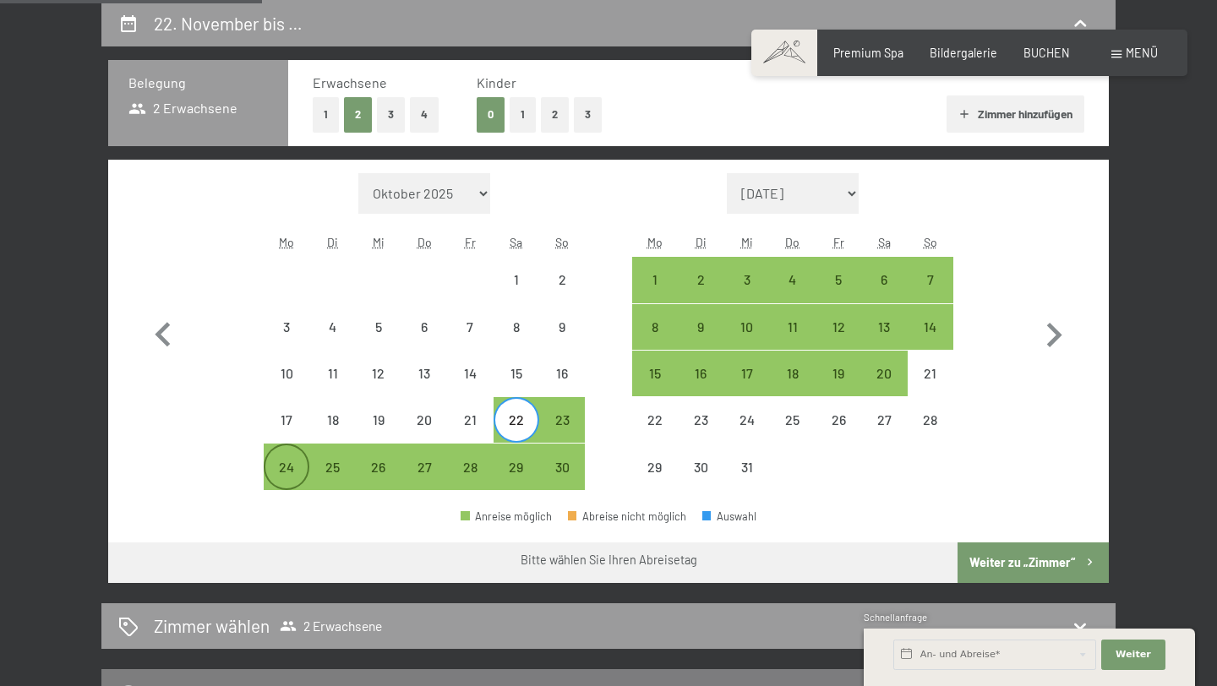
click at [301, 457] on div "24" at bounding box center [286, 466] width 42 height 42
select select "2025-11-01"
select select "2025-12-01"
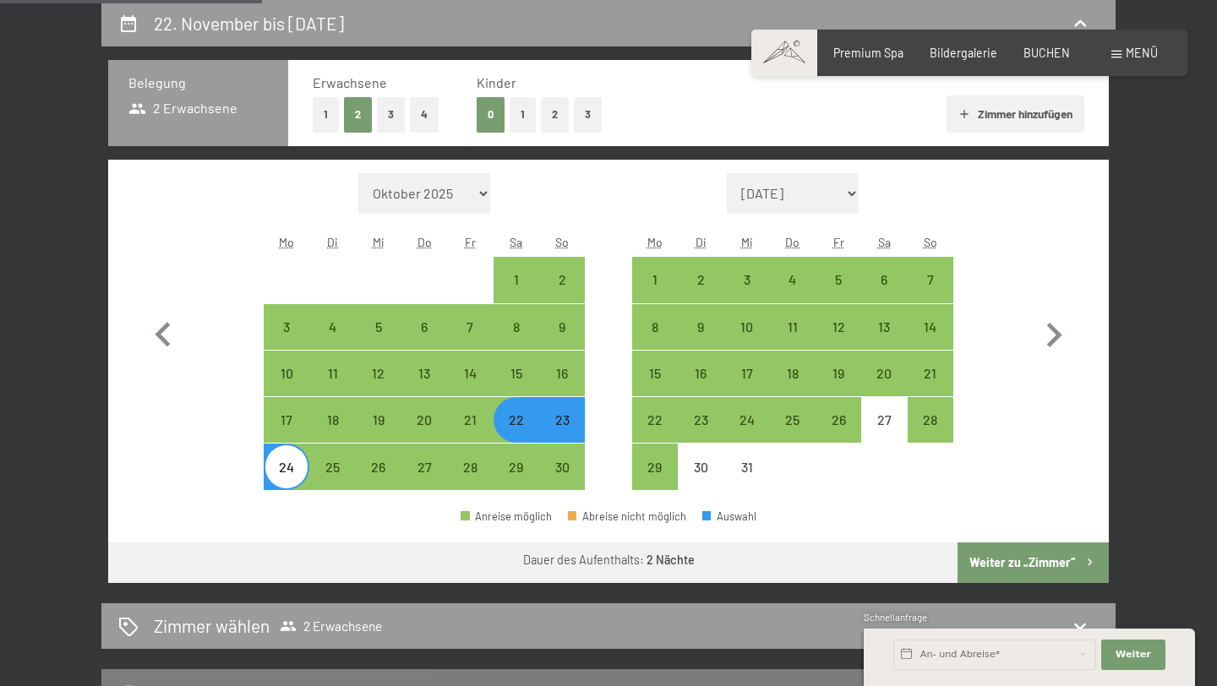
click at [996, 551] on button "Weiter zu „Zimmer“" at bounding box center [1032, 562] width 151 height 41
select select "2025-11-01"
select select "2025-12-01"
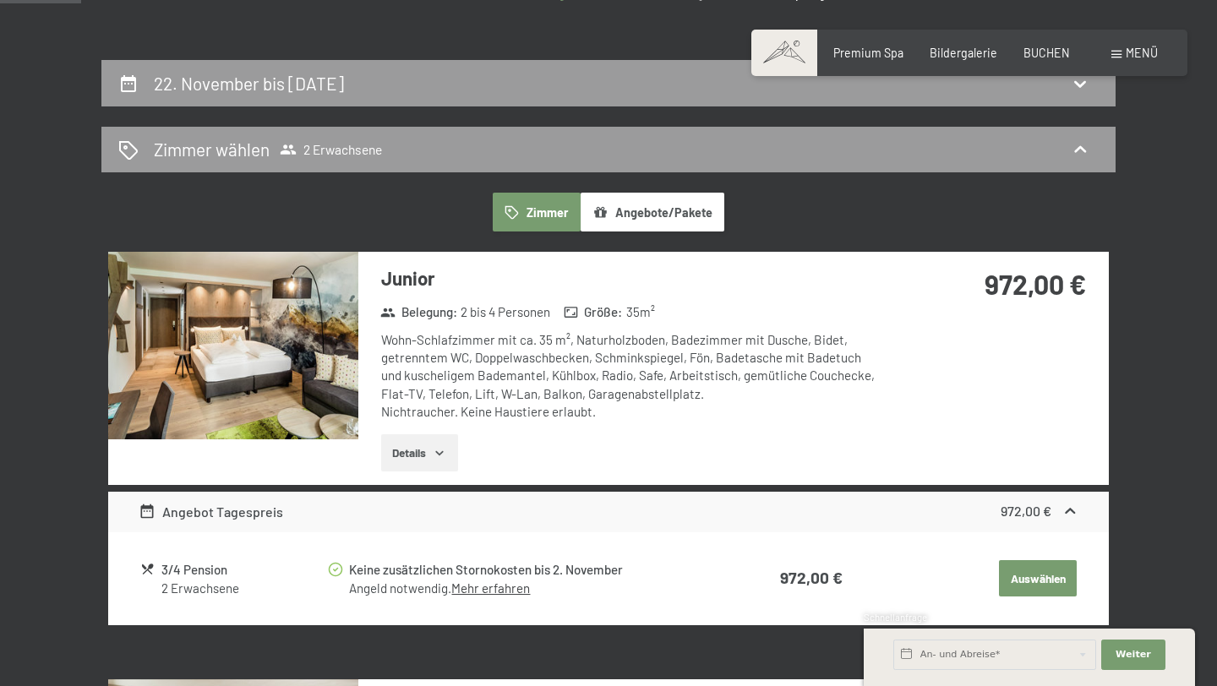
scroll to position [292, 0]
